Goal: Task Accomplishment & Management: Use online tool/utility

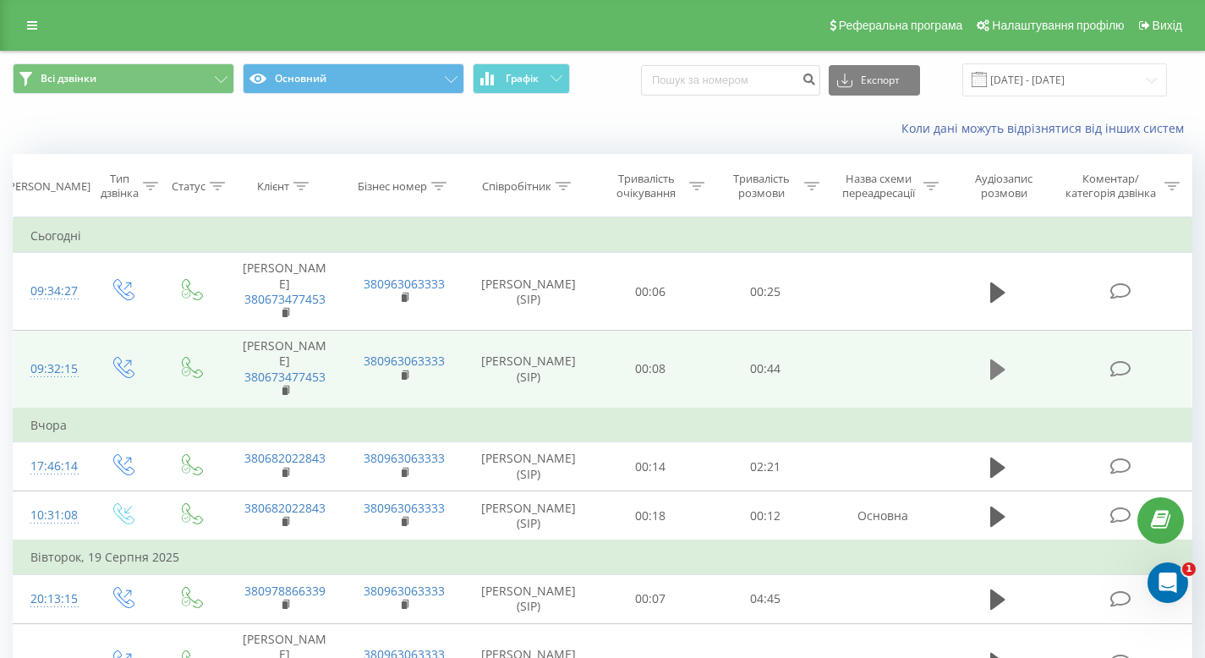
click at [999, 370] on icon at bounding box center [997, 369] width 15 height 20
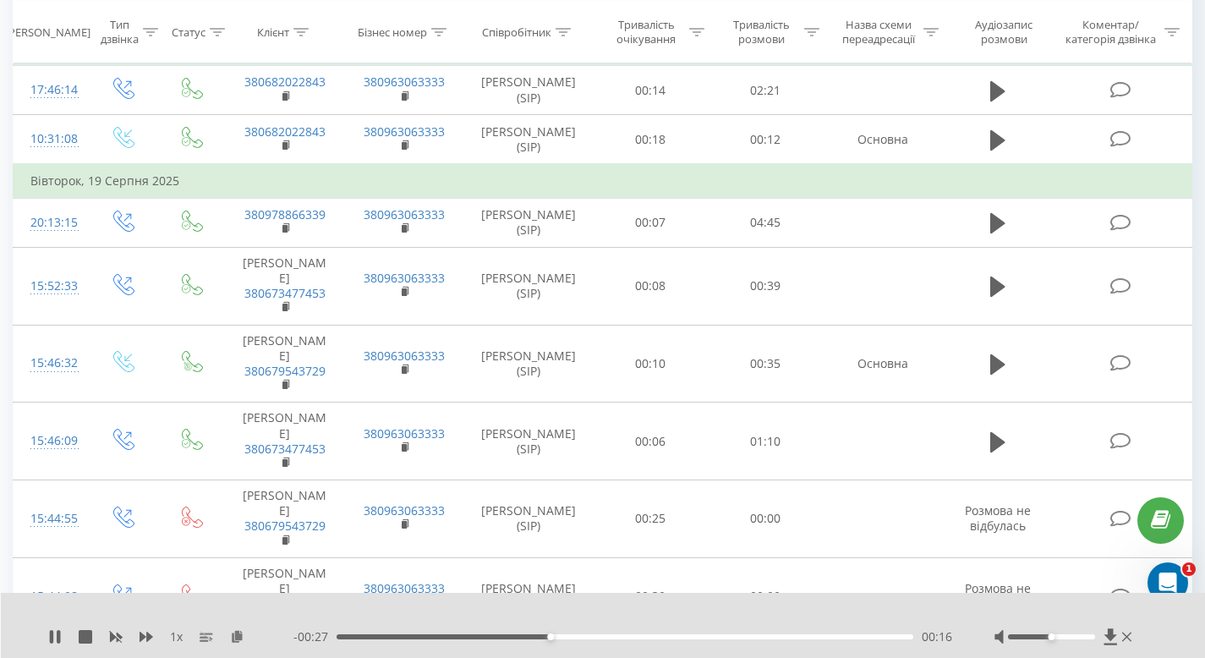
scroll to position [380, 0]
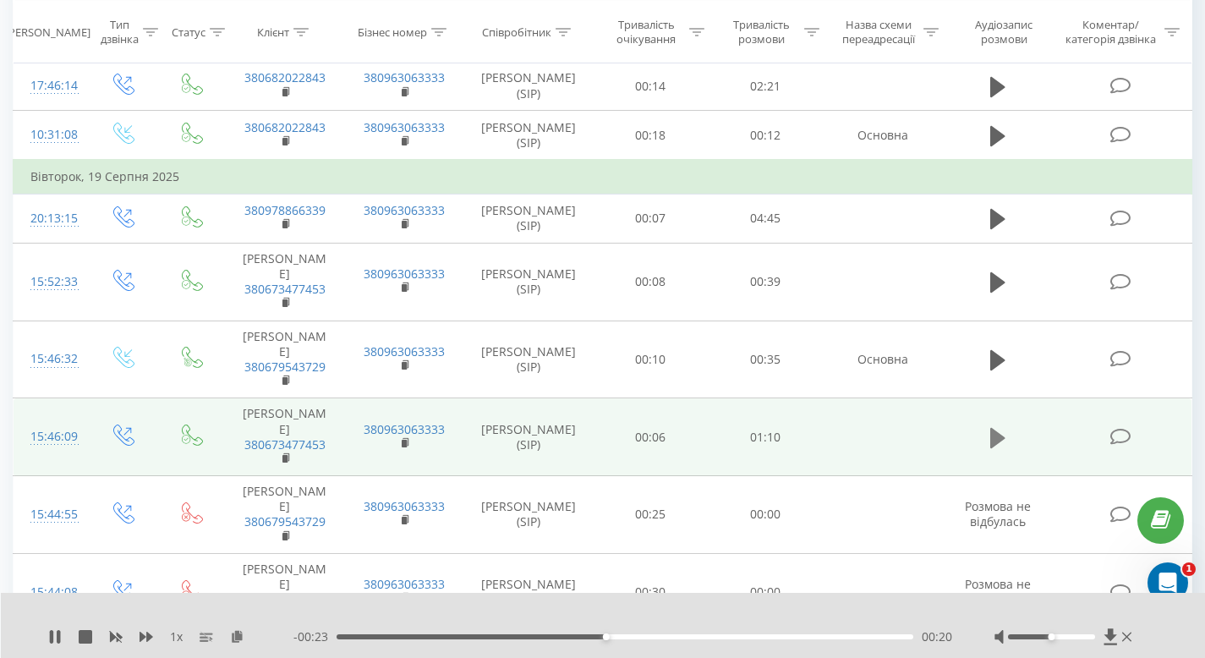
click at [999, 436] on icon at bounding box center [997, 437] width 15 height 20
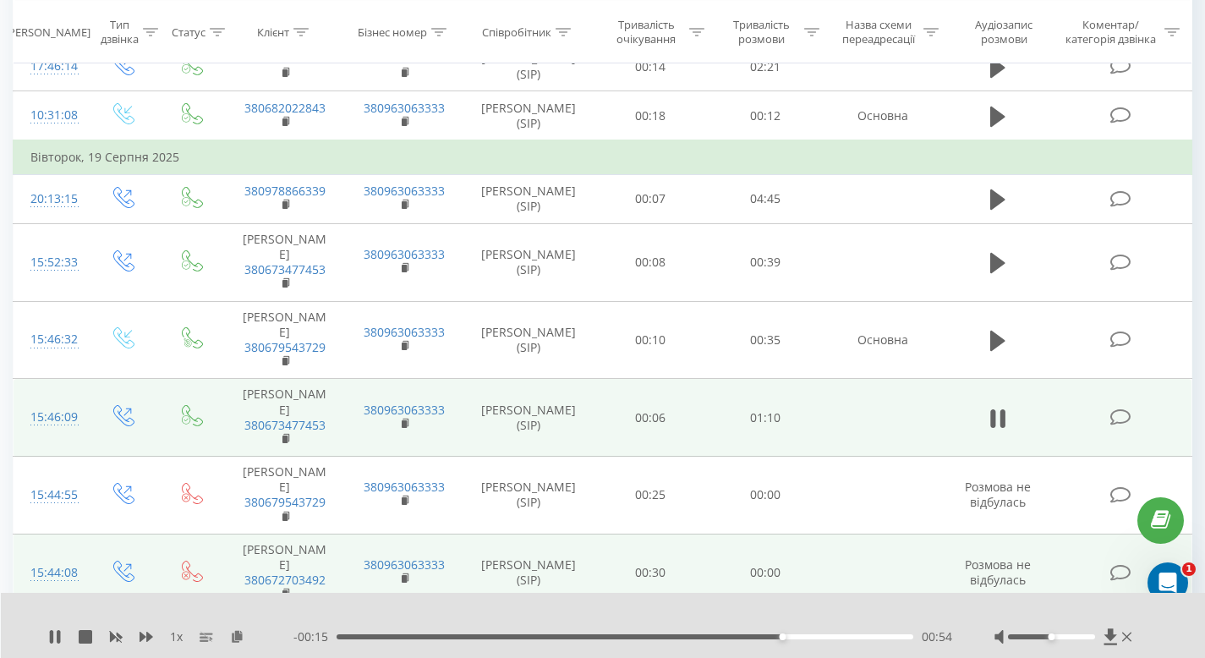
scroll to position [395, 0]
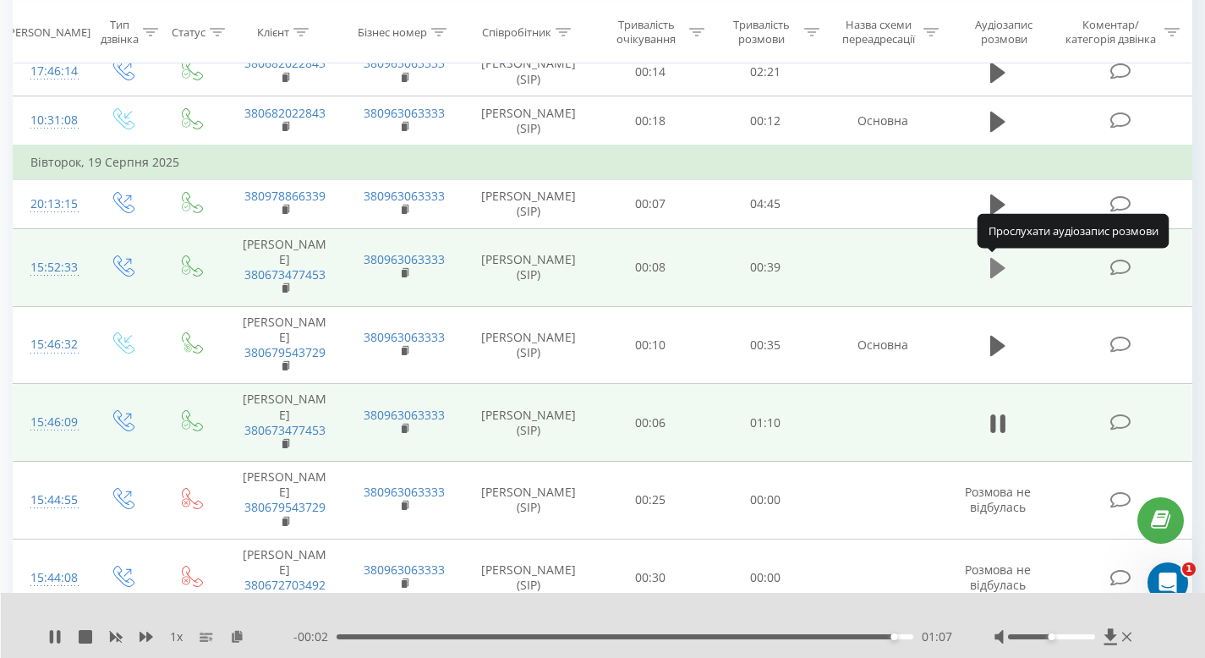
click at [995, 274] on icon at bounding box center [997, 268] width 15 height 20
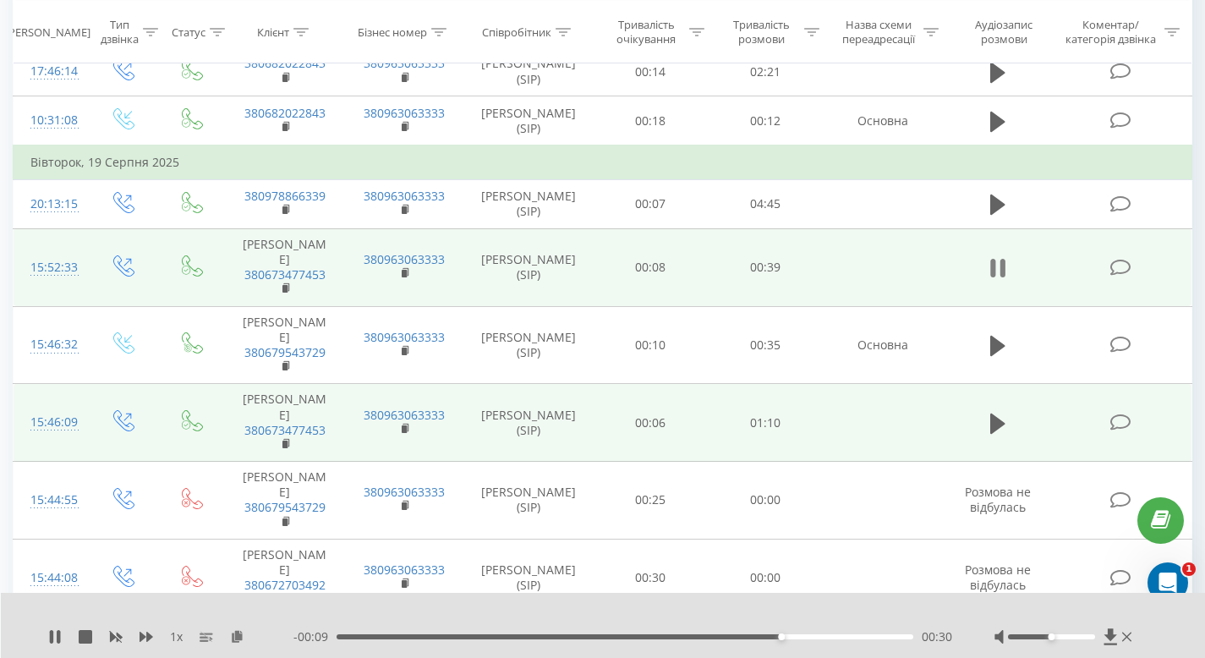
click at [992, 261] on icon at bounding box center [993, 268] width 5 height 19
click at [995, 424] on icon at bounding box center [997, 423] width 15 height 20
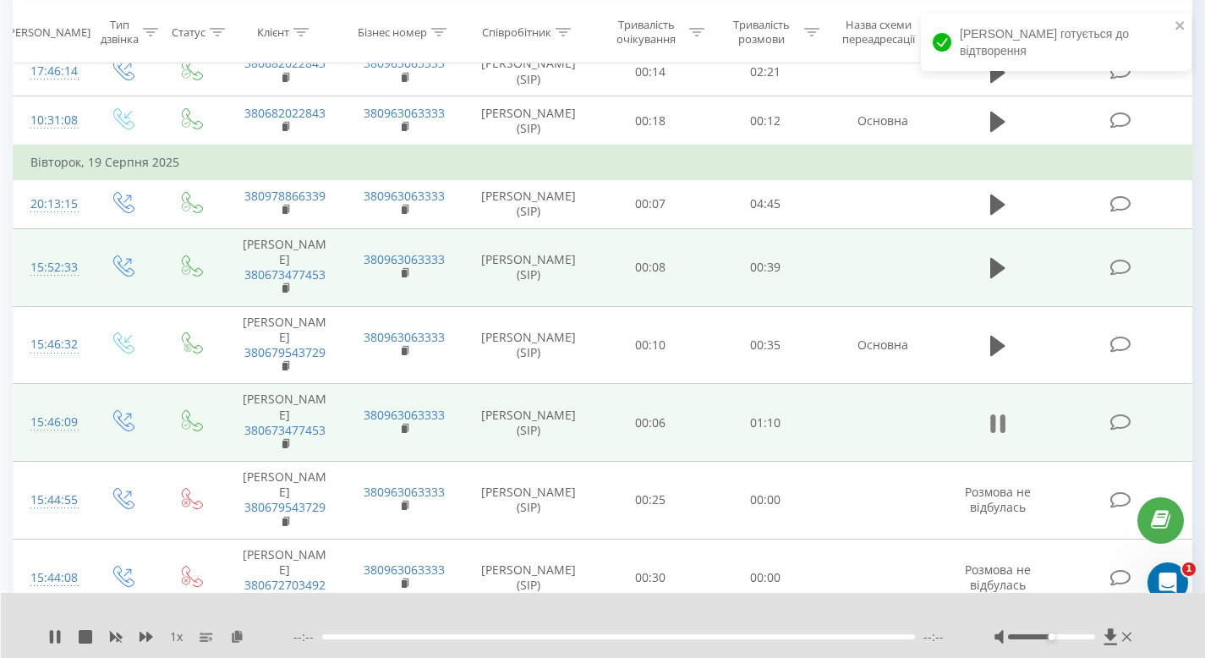
click at [997, 422] on icon at bounding box center [997, 424] width 15 height 24
click at [918, 420] on td at bounding box center [883, 423] width 120 height 78
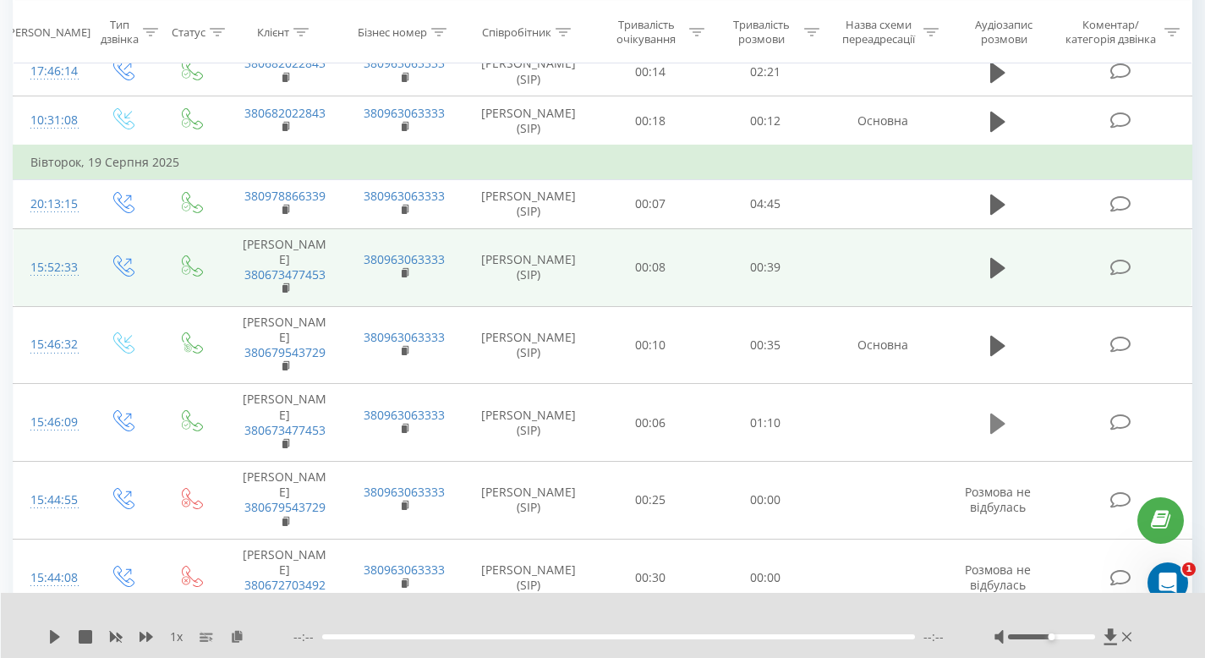
click at [991, 427] on icon at bounding box center [997, 423] width 15 height 20
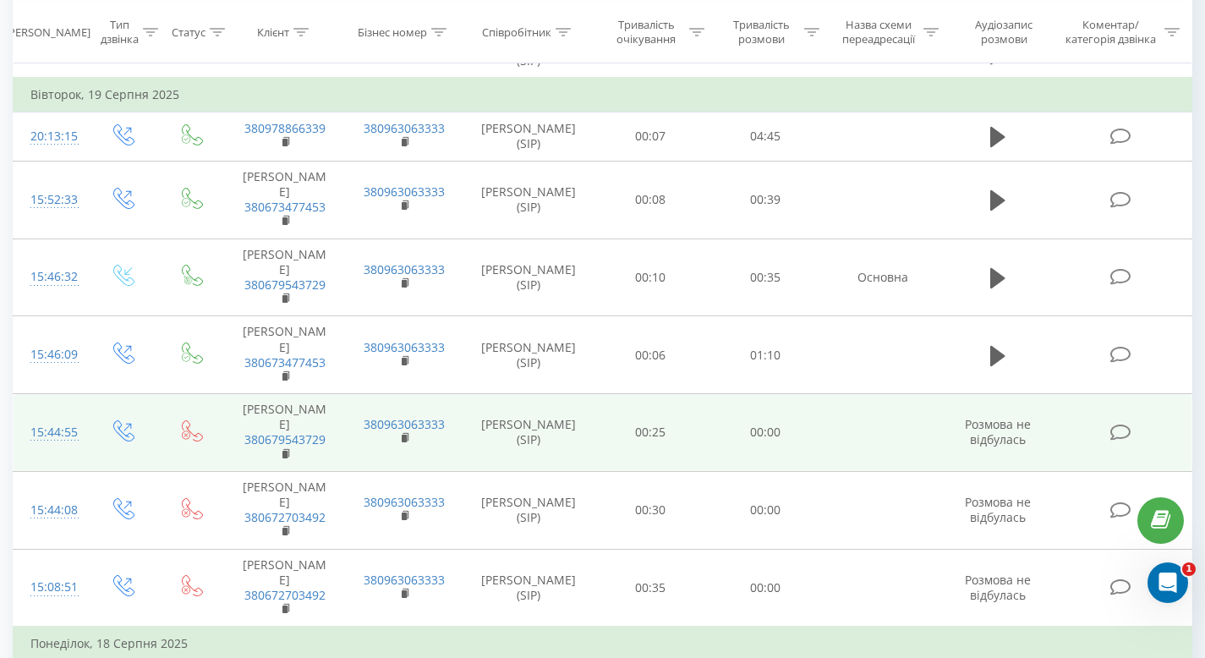
scroll to position [463, 0]
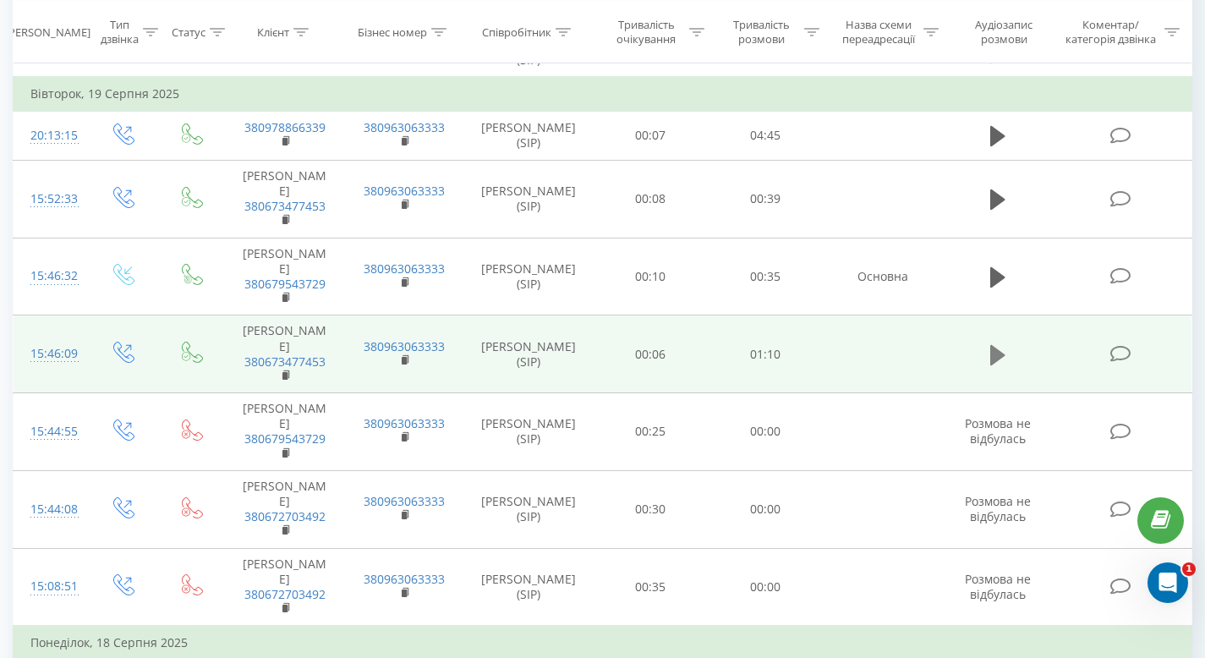
click at [999, 348] on icon at bounding box center [997, 355] width 15 height 24
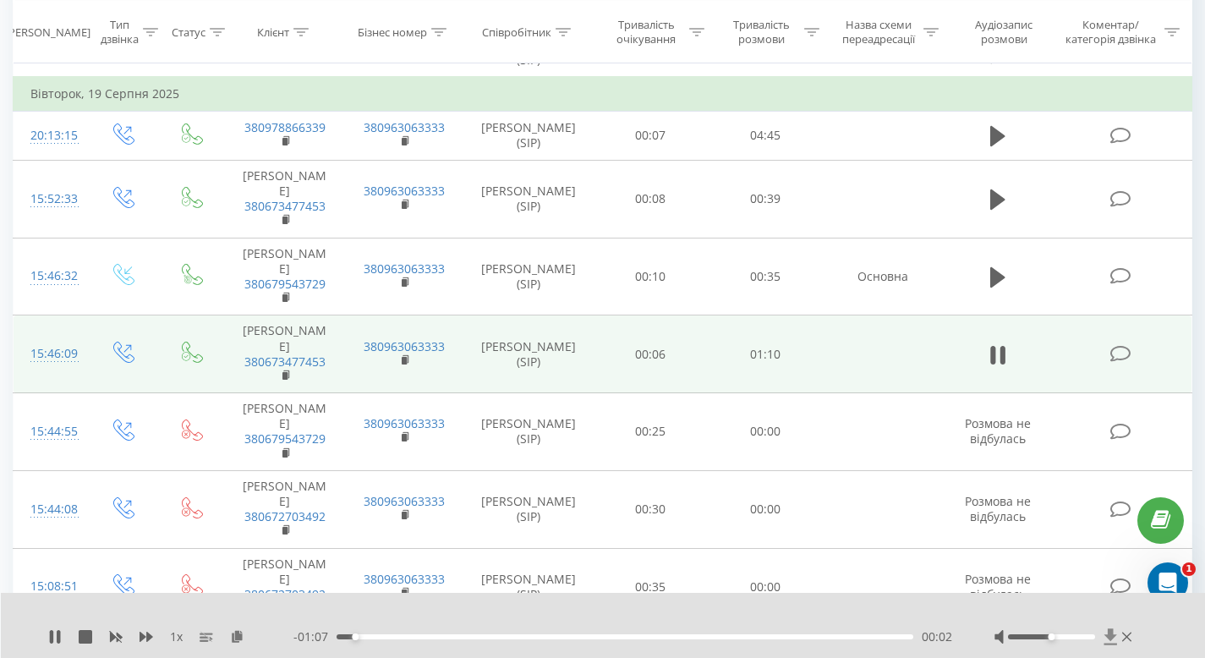
click at [1107, 639] on icon at bounding box center [1110, 636] width 14 height 17
click at [995, 363] on icon at bounding box center [993, 355] width 5 height 19
